Goal: Entertainment & Leisure: Browse casually

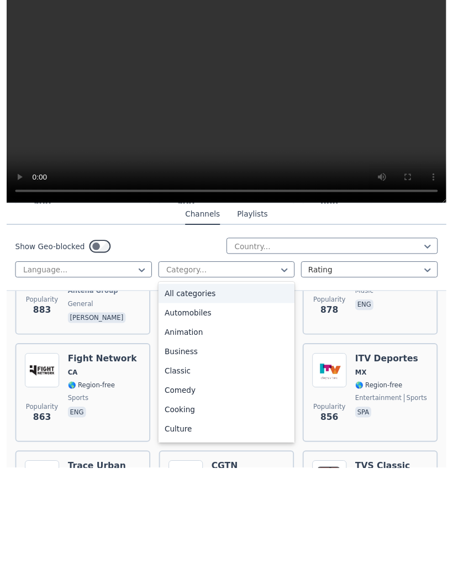
scroll to position [2711, 0]
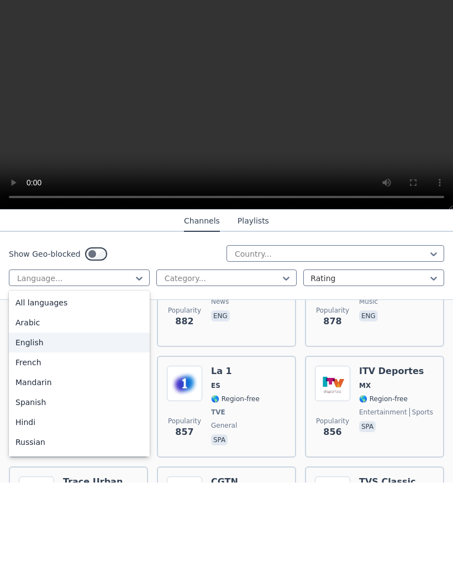
click at [129, 431] on div "English" at bounding box center [79, 441] width 141 height 20
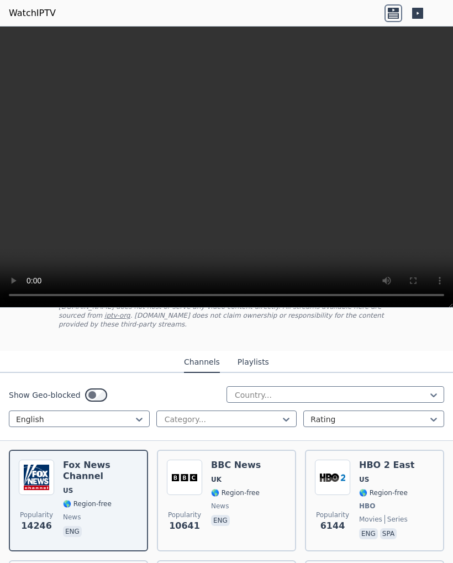
scroll to position [81, 0]
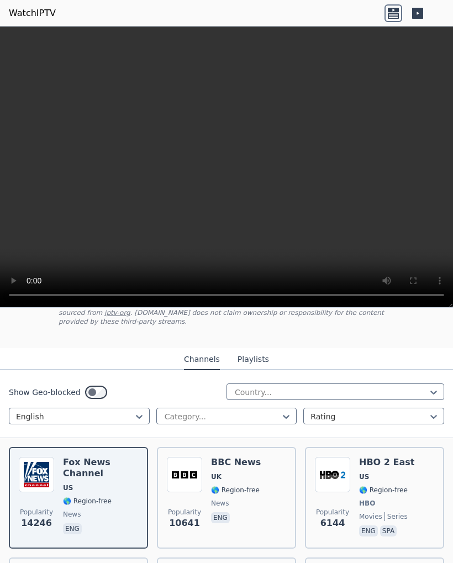
click at [92, 498] on span "🌎 Region-free" at bounding box center [87, 501] width 49 height 9
click at [229, 172] on video at bounding box center [226, 167] width 453 height 281
click at [228, 170] on video at bounding box center [226, 167] width 453 height 281
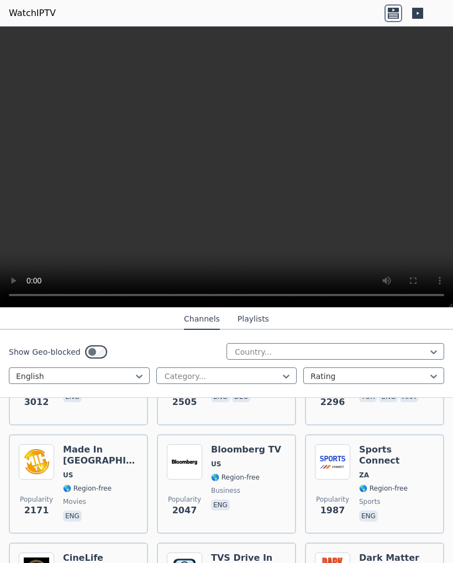
scroll to position [422, 0]
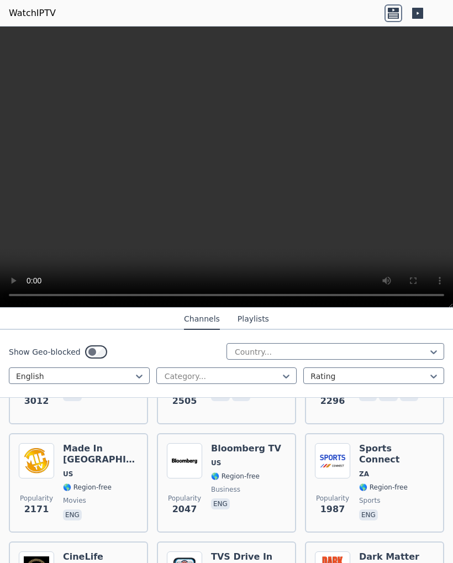
click at [236, 484] on div "Bloomberg TV US 🌎 Region-free business eng" at bounding box center [246, 483] width 70 height 80
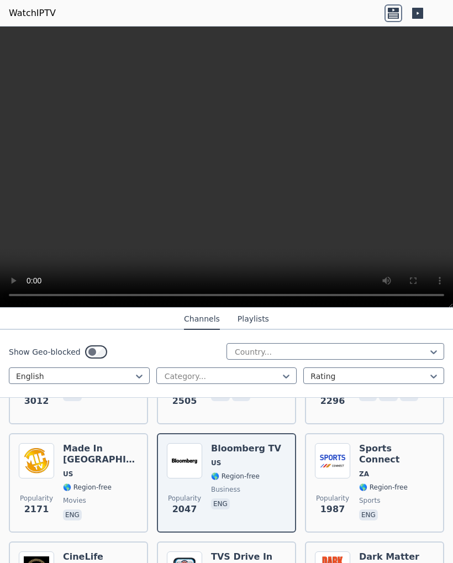
click at [374, 483] on span "🌎 Region-free" at bounding box center [383, 487] width 49 height 9
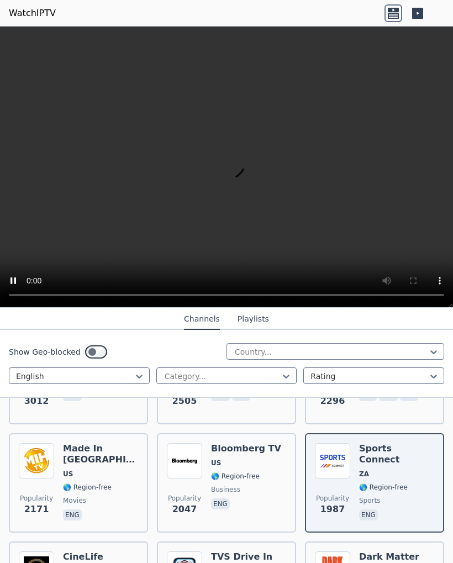
click at [236, 171] on video at bounding box center [226, 167] width 453 height 281
click at [379, 482] on div "Sports Connect ZA 🌎 Region-free sports eng" at bounding box center [396, 483] width 75 height 80
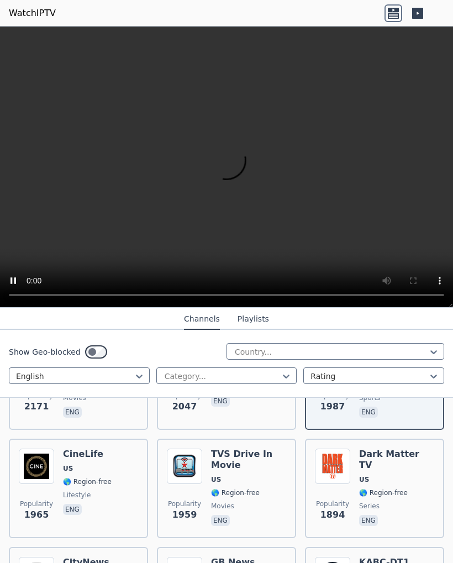
scroll to position [525, 0]
click at [103, 481] on span "🌎 Region-free" at bounding box center [87, 481] width 49 height 9
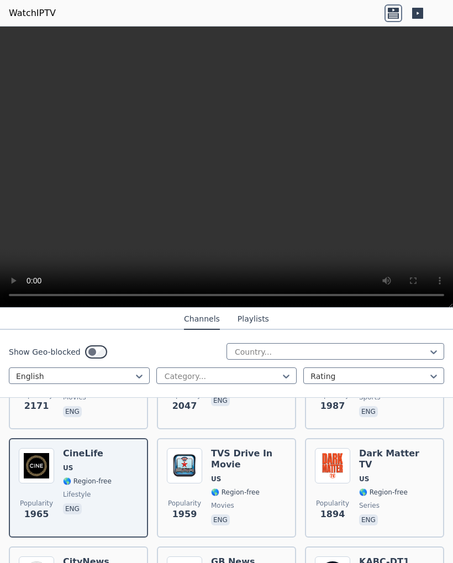
click at [233, 472] on div "TVS Drive In Movie US 🌎 Region-free movies eng" at bounding box center [248, 488] width 75 height 80
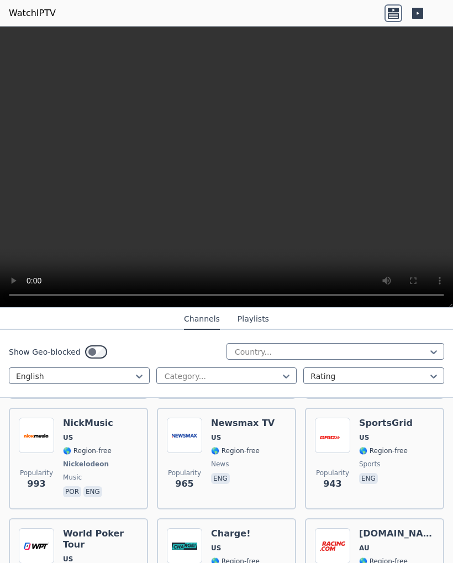
scroll to position [1331, 0]
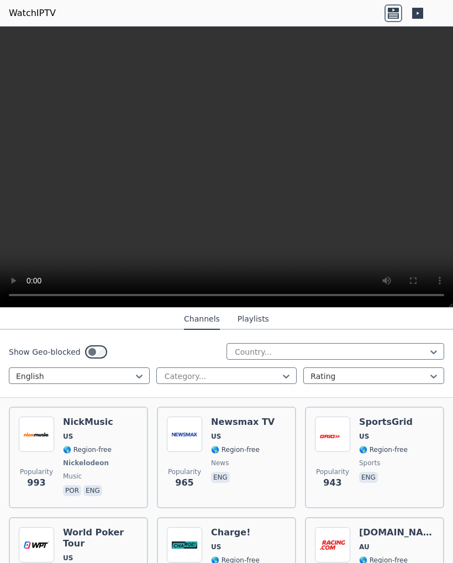
click at [378, 447] on div "SportsGrid US 🌎 Region-free sports eng" at bounding box center [386, 458] width 54 height 82
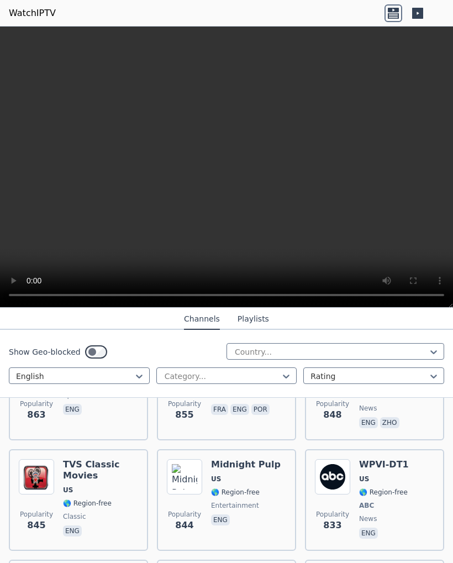
scroll to position [1729, 0]
click at [105, 484] on div "TVS Classic Movies US 🌎 Region-free classic eng" at bounding box center [100, 500] width 75 height 82
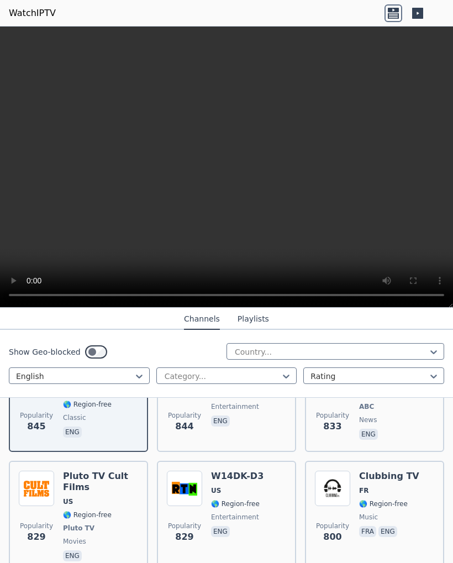
scroll to position [1833, 0]
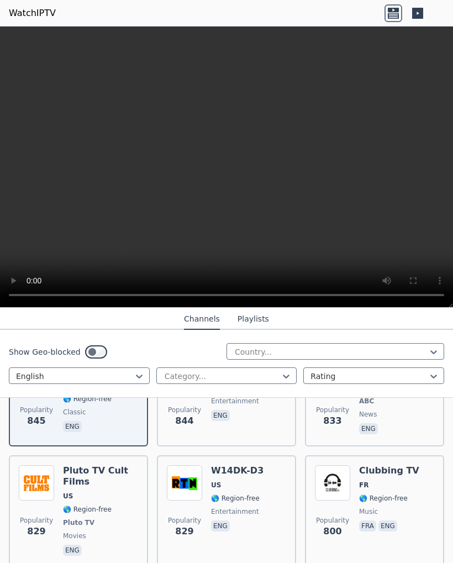
click at [101, 493] on div "Pluto TV Cult Films US 🌎 Region-free Pluto TV movies eng" at bounding box center [100, 512] width 75 height 93
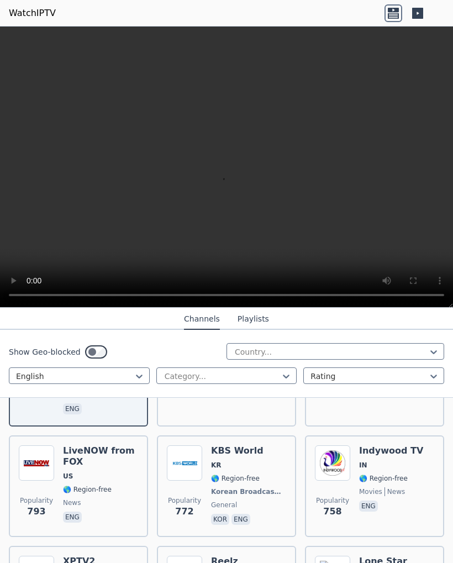
scroll to position [1976, 0]
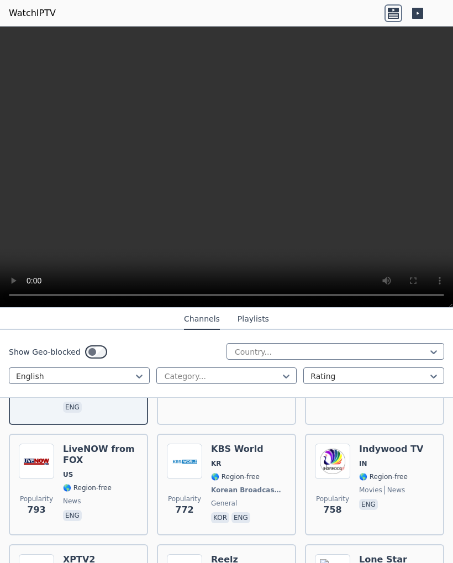
click at [85, 471] on span "US" at bounding box center [100, 475] width 75 height 9
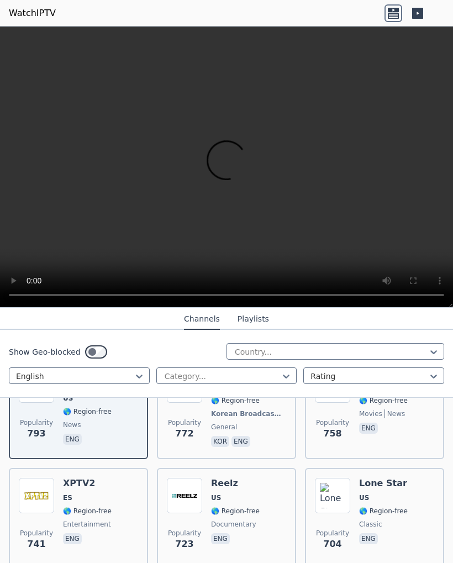
scroll to position [2054, 0]
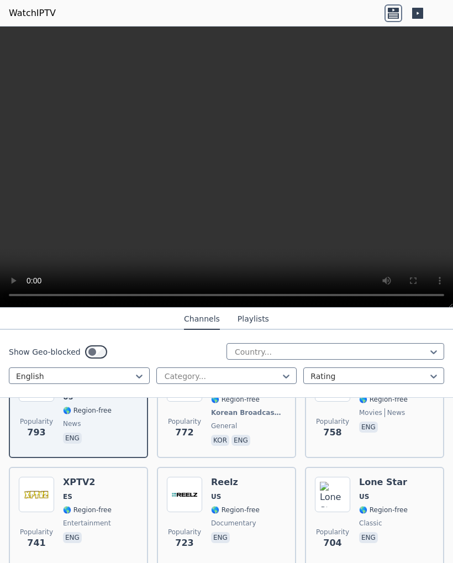
click at [241, 506] on span "🌎 Region-free" at bounding box center [235, 510] width 49 height 9
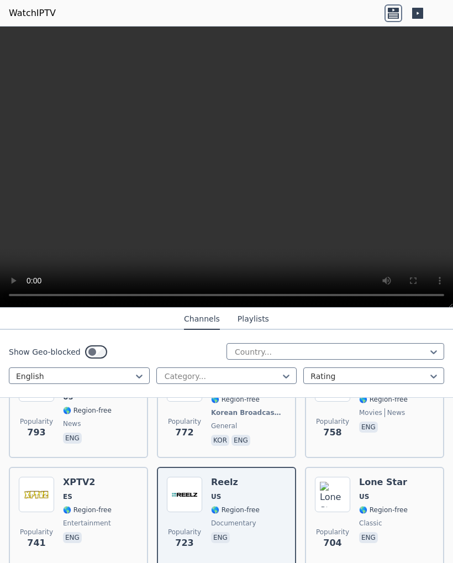
click at [392, 506] on span "🌎 Region-free" at bounding box center [383, 510] width 49 height 9
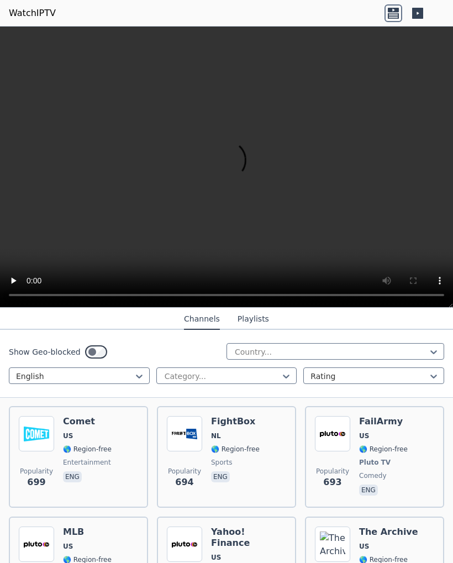
scroll to position [2241, 0]
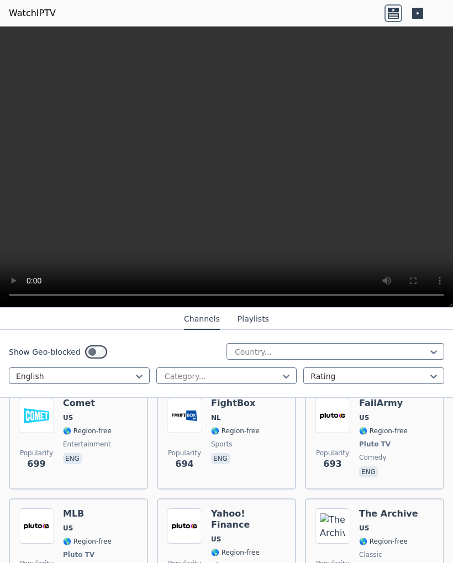
click at [372, 441] on div "FailArmy US 🌎 Region-free Pluto TV comedy eng" at bounding box center [383, 439] width 49 height 82
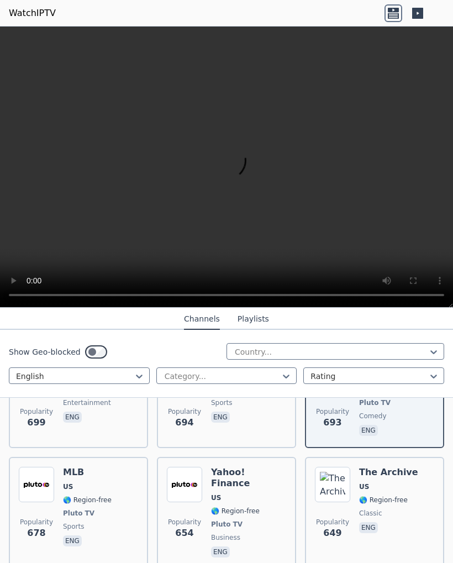
scroll to position [2288, 0]
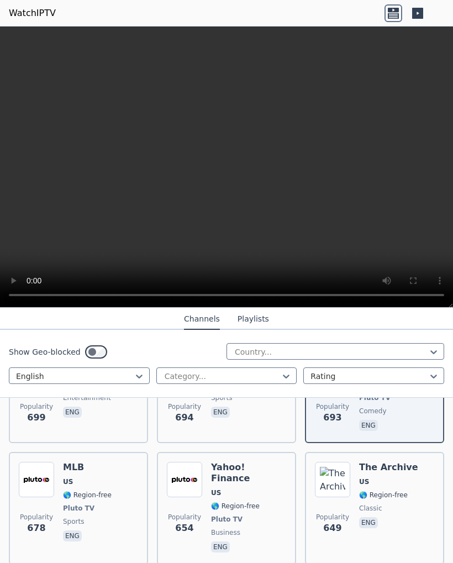
click at [243, 502] on span "🌎 Region-free" at bounding box center [235, 506] width 49 height 9
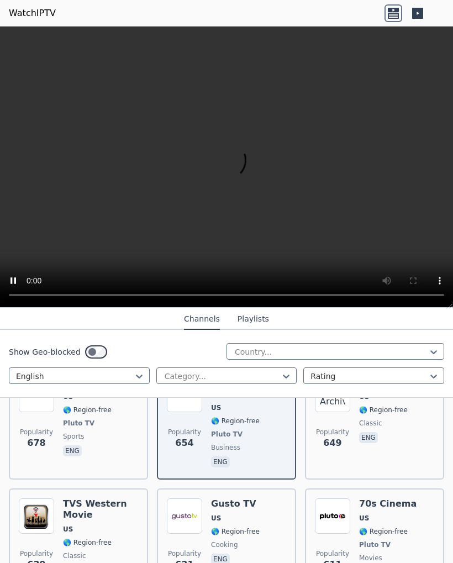
scroll to position [2382, 0]
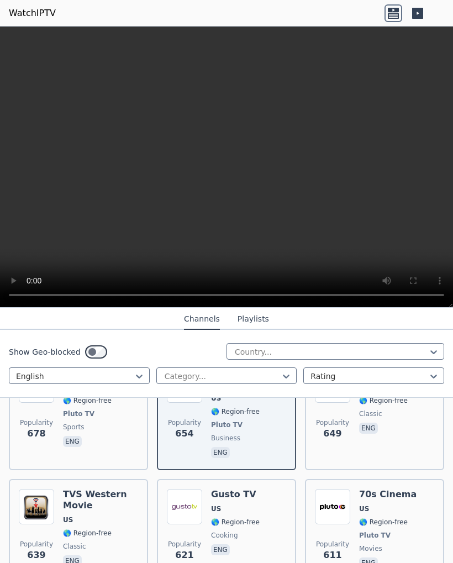
click at [109, 516] on span "US" at bounding box center [100, 520] width 75 height 9
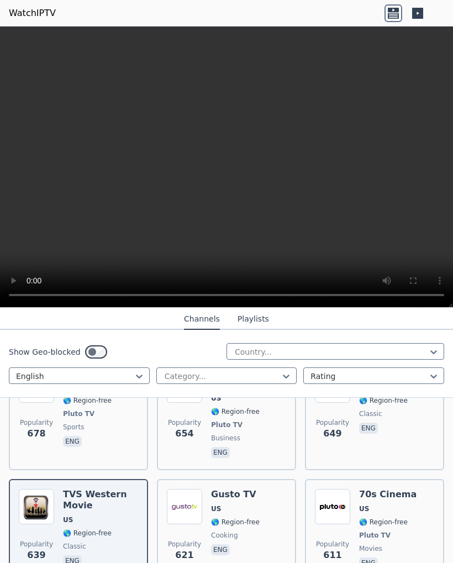
click at [330, 502] on img at bounding box center [332, 506] width 35 height 35
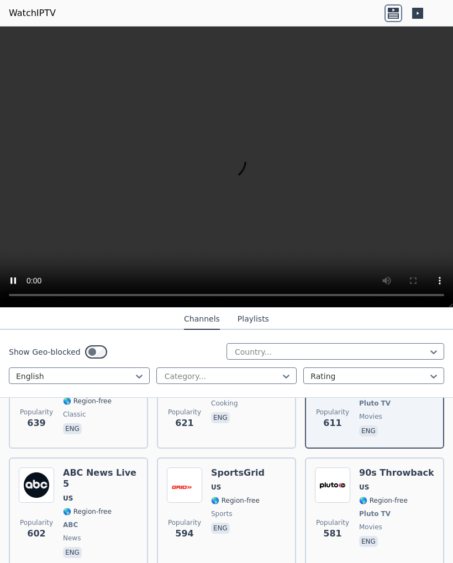
scroll to position [2515, 0]
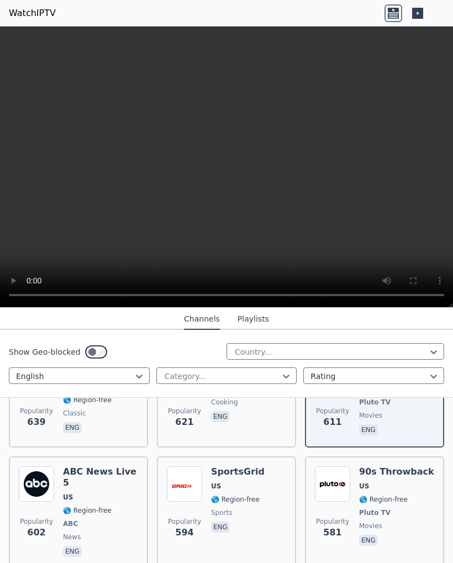
click at [251, 495] on span "🌎 Region-free" at bounding box center [235, 499] width 49 height 9
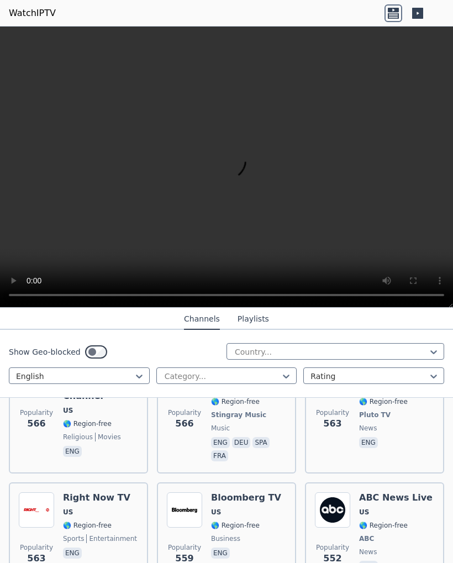
scroll to position [2746, 0]
click at [248, 493] on div "Bloomberg TV US 🌎 Region-free business eng" at bounding box center [246, 534] width 70 height 82
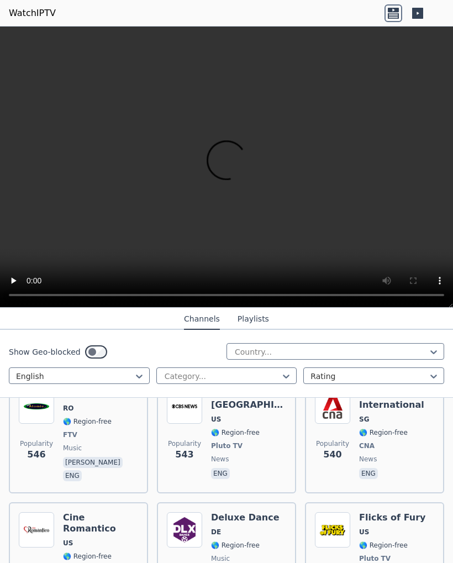
scroll to position [2965, 0]
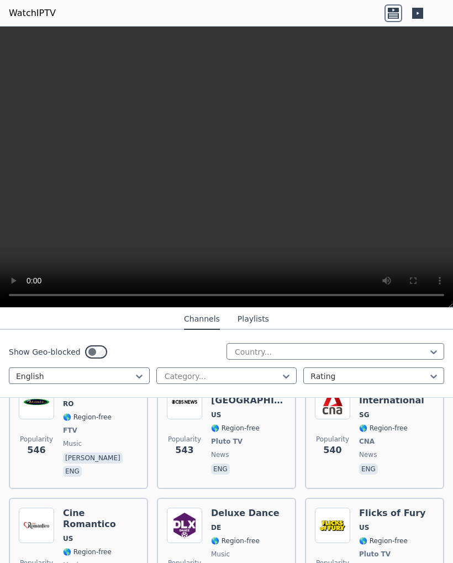
click at [357, 508] on div "Popularity 518 Flicks of Fury US 🌎 Region-free Pluto TV movies eng" at bounding box center [374, 549] width 119 height 82
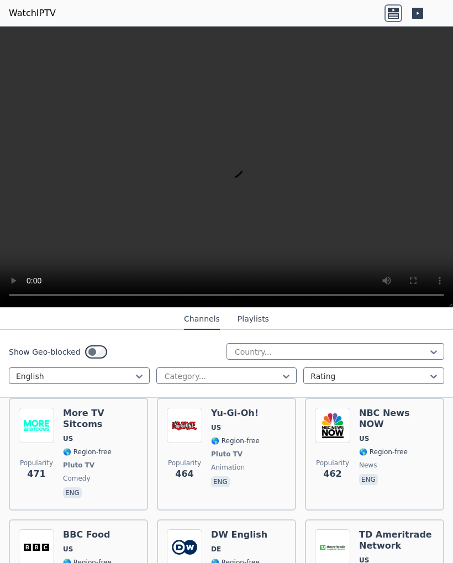
scroll to position [3532, 0]
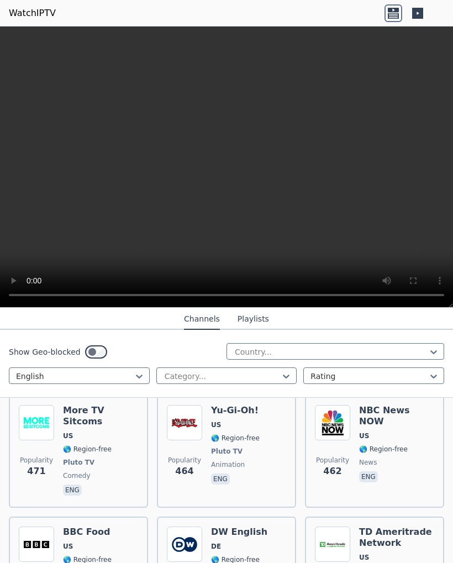
click at [379, 563] on span "🌎 Region-free" at bounding box center [383, 571] width 49 height 9
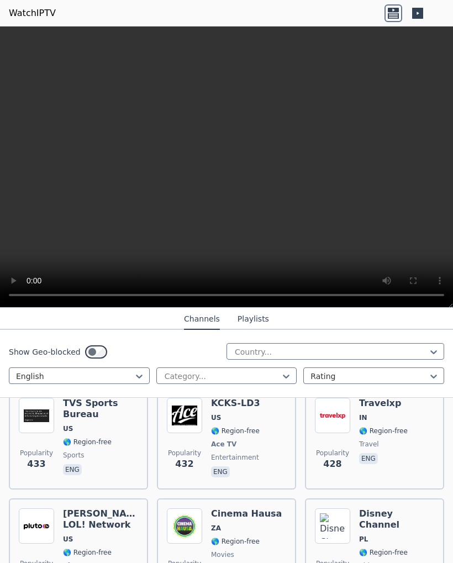
scroll to position [3883, 0]
click at [380, 548] on span "🌎 Region-free" at bounding box center [383, 552] width 49 height 9
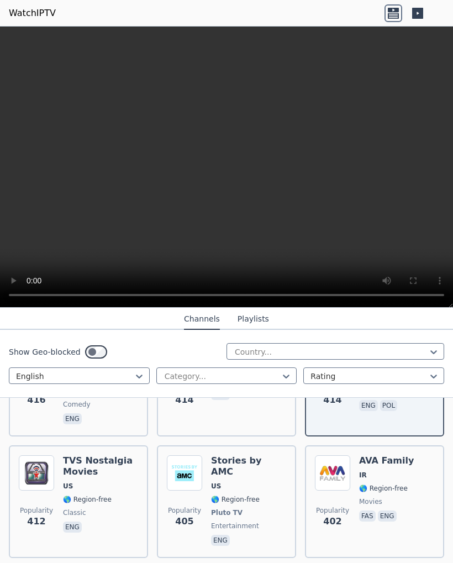
scroll to position [4058, 0]
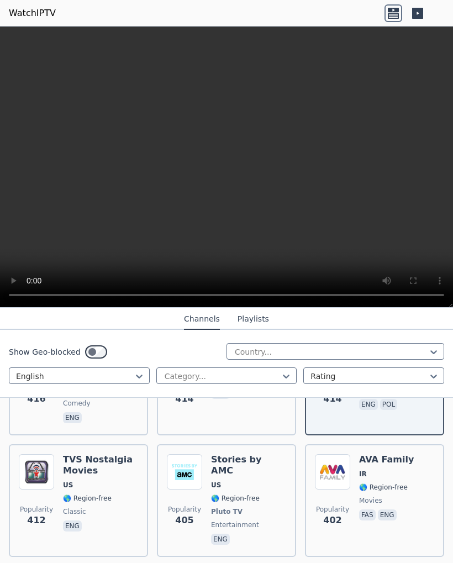
click at [106, 481] on span "US" at bounding box center [100, 485] width 75 height 9
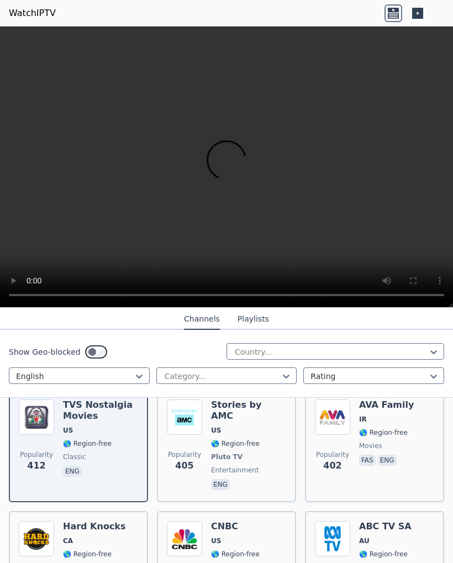
scroll to position [4125, 0]
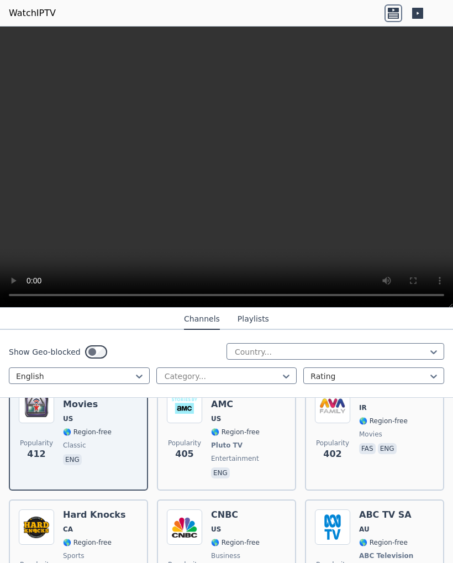
click at [253, 510] on div "CNBC US 🌎 Region-free business eng" at bounding box center [235, 551] width 49 height 82
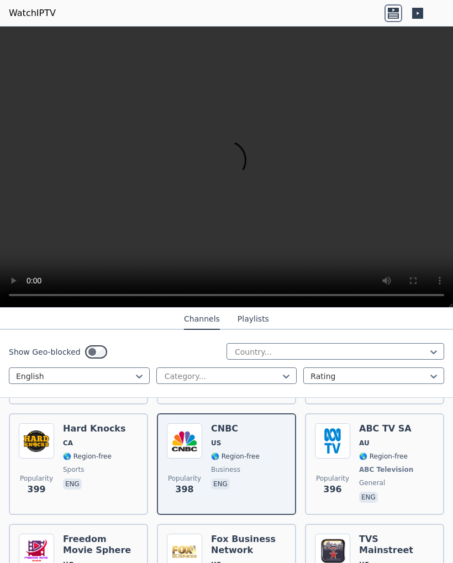
scroll to position [4212, 0]
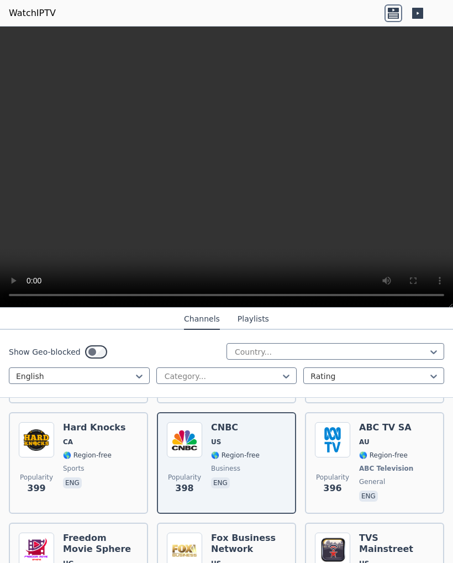
click at [242, 560] on span "US" at bounding box center [248, 564] width 75 height 9
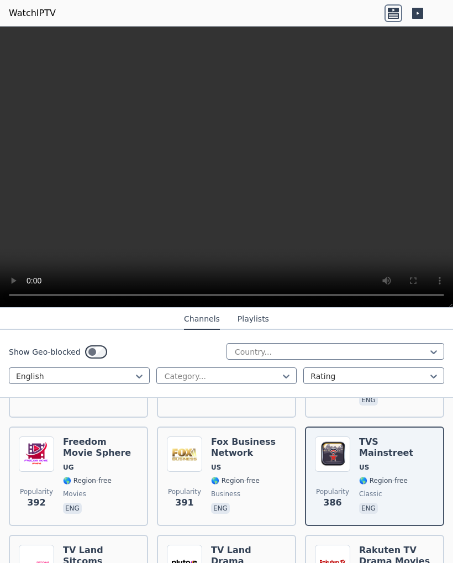
scroll to position [4309, 0]
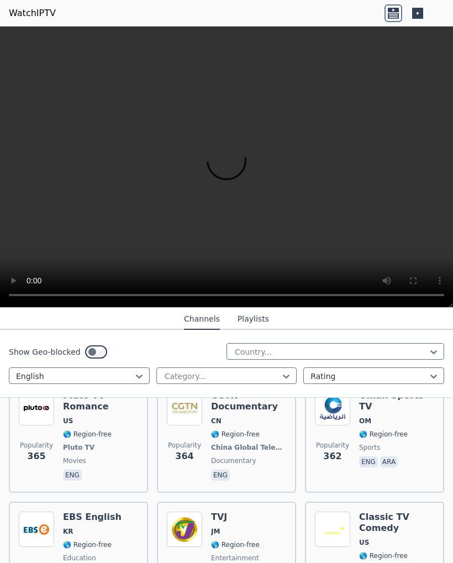
scroll to position [4585, 0]
click at [375, 551] on span "🌎 Region-free" at bounding box center [383, 555] width 49 height 9
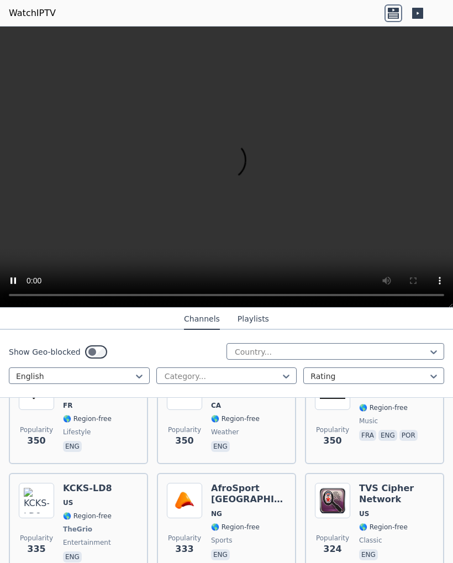
scroll to position [4846, 0]
